Goal: Find specific page/section: Find specific page/section

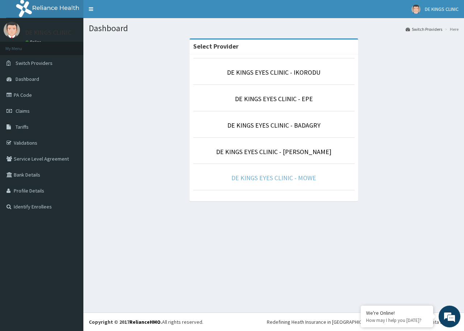
click at [300, 180] on link "DE KINGS EYES CLINIC - MOWE" at bounding box center [273, 178] width 85 height 8
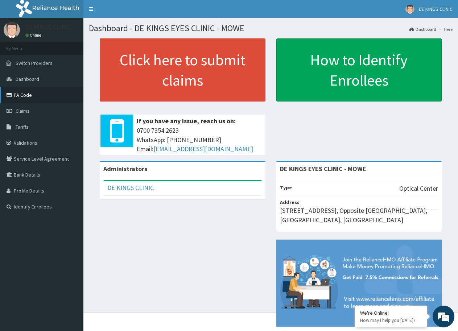
click at [28, 94] on link "PA Code" at bounding box center [41, 95] width 83 height 16
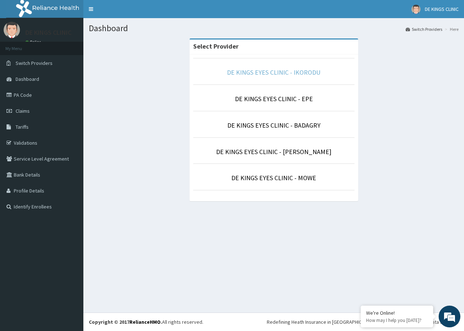
click at [294, 71] on link "DE KINGS EYES CLINIC - IKORODU" at bounding box center [274, 72] width 94 height 8
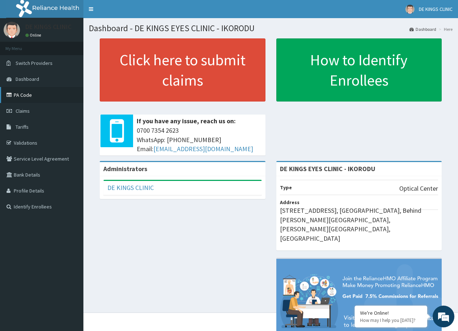
click at [26, 93] on link "PA Code" at bounding box center [41, 95] width 83 height 16
